Goal: Task Accomplishment & Management: Complete application form

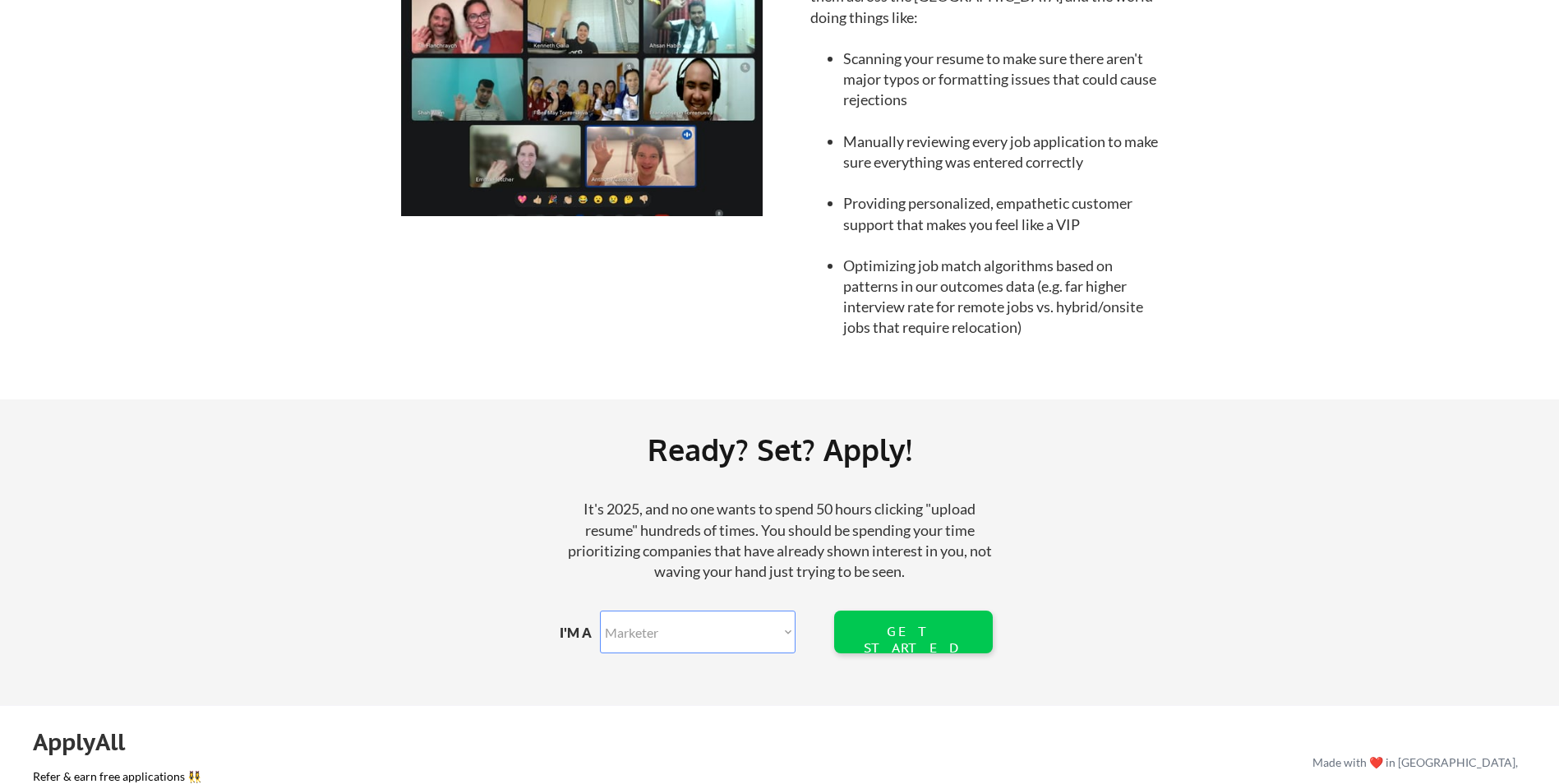
scroll to position [1725, 0]
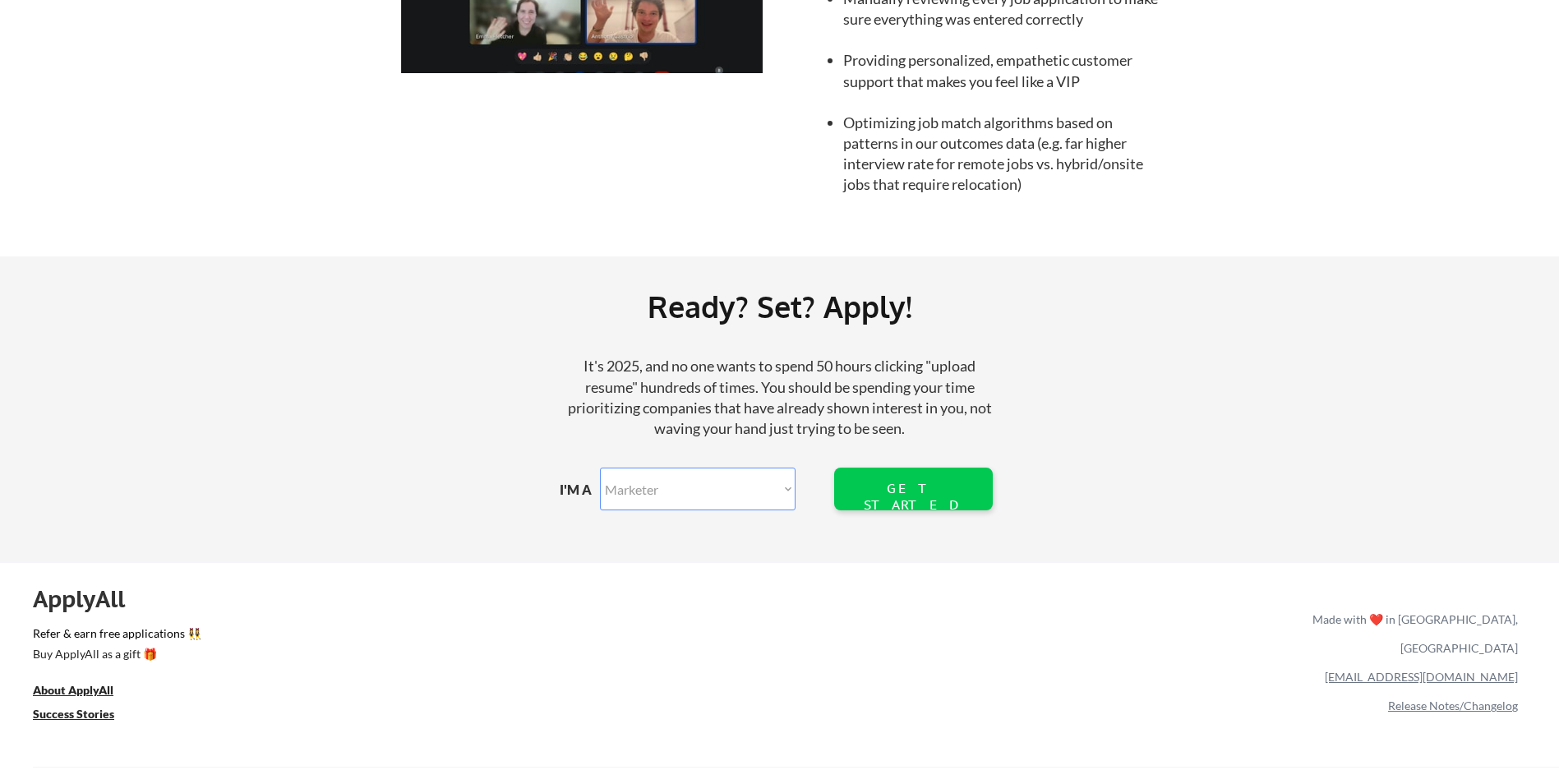
click at [785, 485] on select "Marketer Software Engineering Product Management Customer Success Sales UI/UX/P…" at bounding box center [697, 489] width 196 height 43
click at [1161, 386] on div "Ready? Set? Apply! It's 2025, and no one wants to spend 50 hours clicking "uplo…" at bounding box center [779, 409] width 1559 height 305
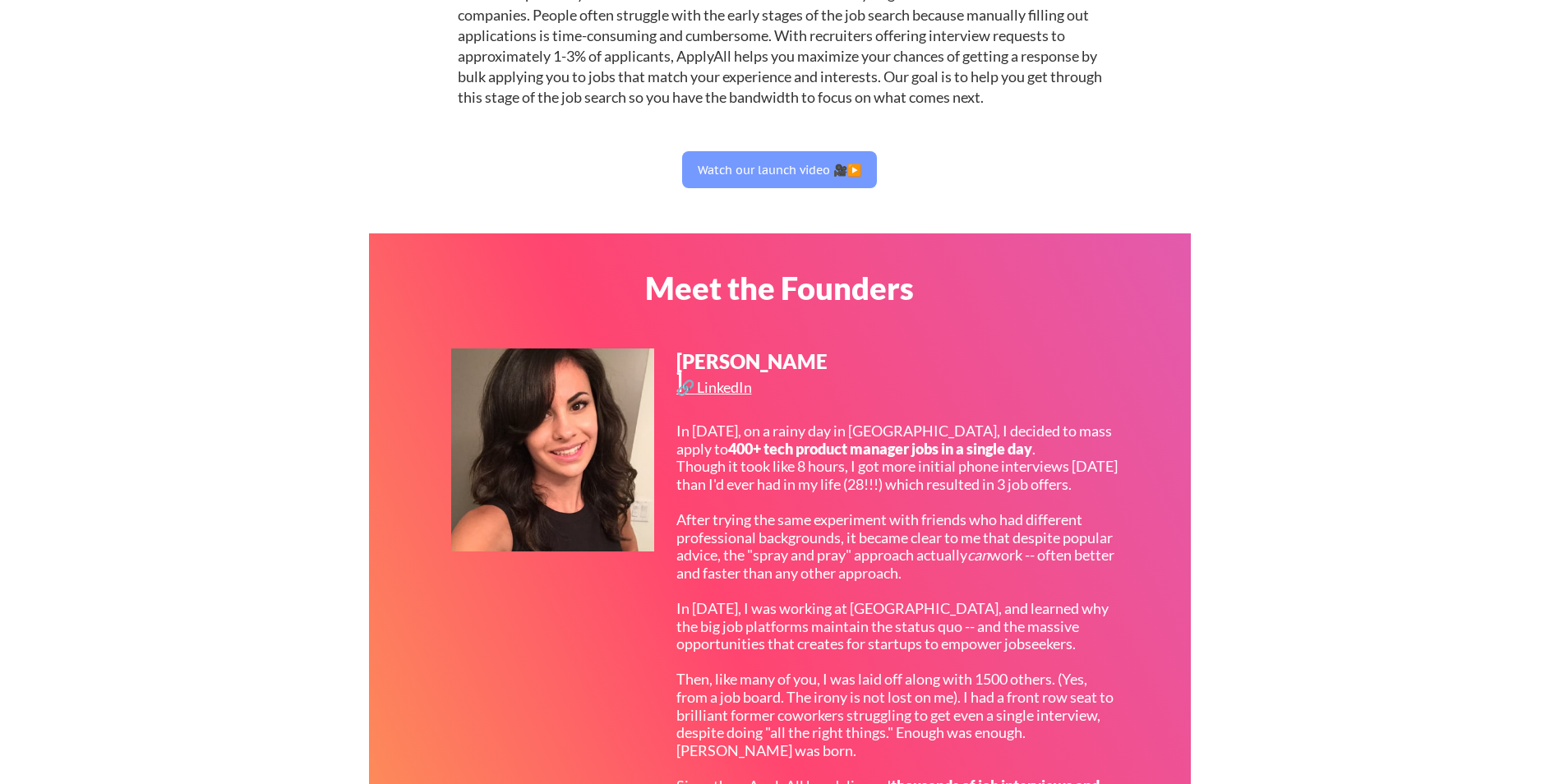
scroll to position [0, 0]
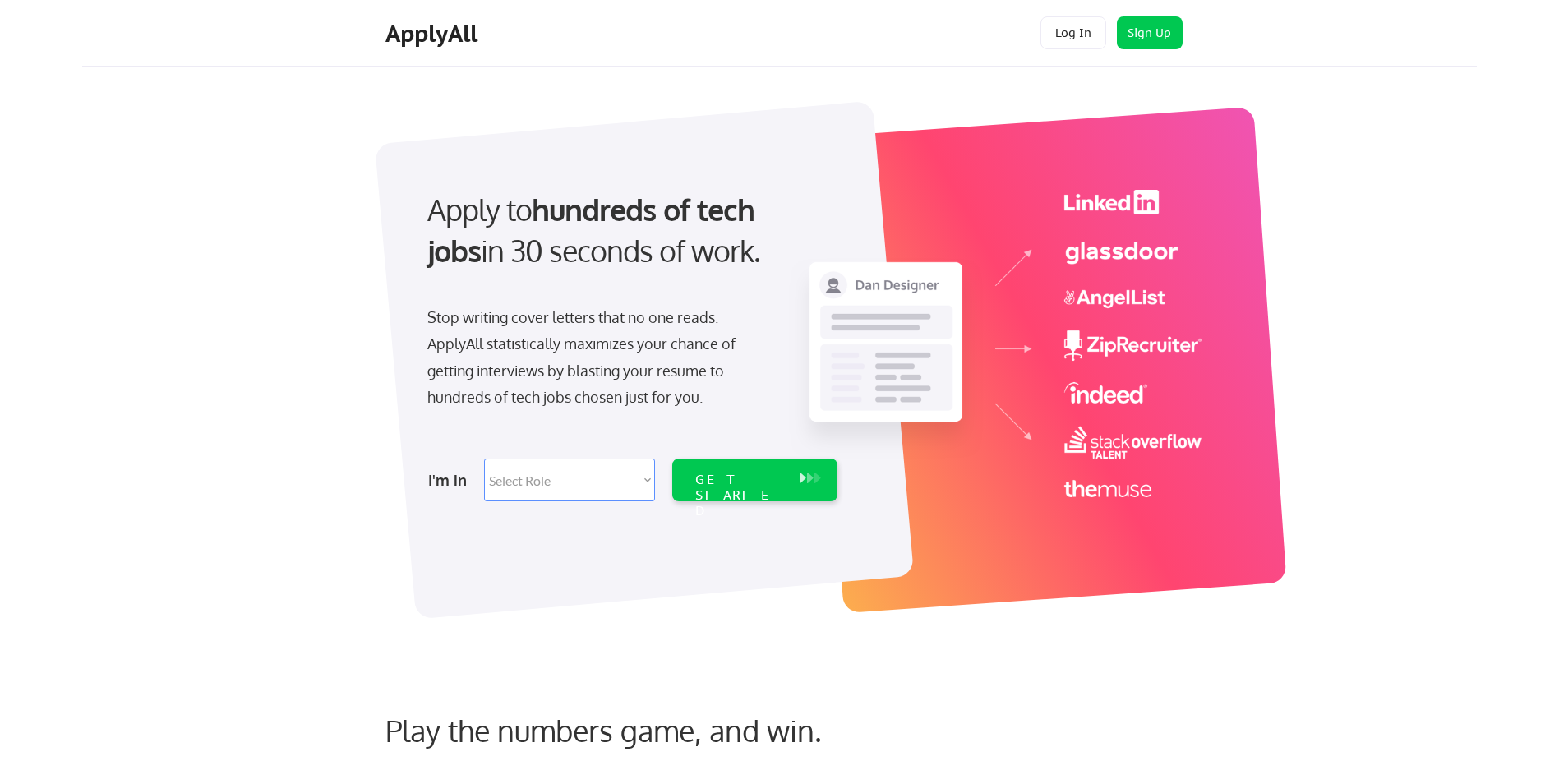
click at [637, 480] on select "Select Role Software Engineering Product Management Customer Success Sales UI/U…" at bounding box center [570, 480] width 171 height 43
select select ""hr_recruiting""
click at [484, 458] on select "Select Role Software Engineering Product Management Customer Success Sales UI/U…" at bounding box center [570, 480] width 171 height 43
select select ""hr_recruiting""
click at [741, 479] on div "GET STARTED" at bounding box center [739, 495] width 88 height 48
